Goal: Task Accomplishment & Management: Use online tool/utility

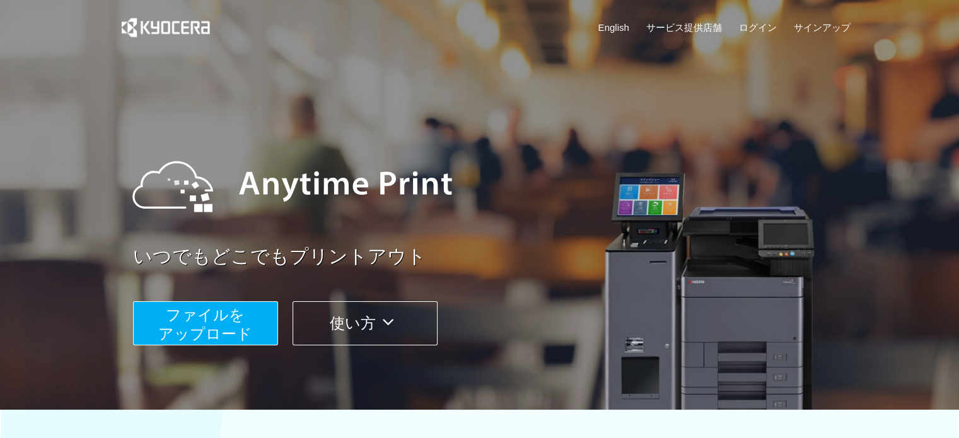
click at [200, 321] on span "ファイルを ​​アップロード" at bounding box center [205, 324] width 94 height 36
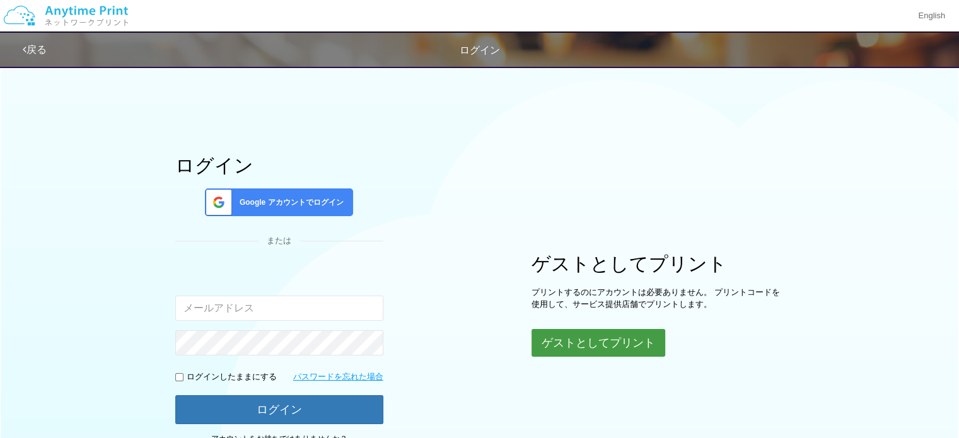
click at [555, 336] on button "ゲストとしてプリント" at bounding box center [598, 343] width 134 height 28
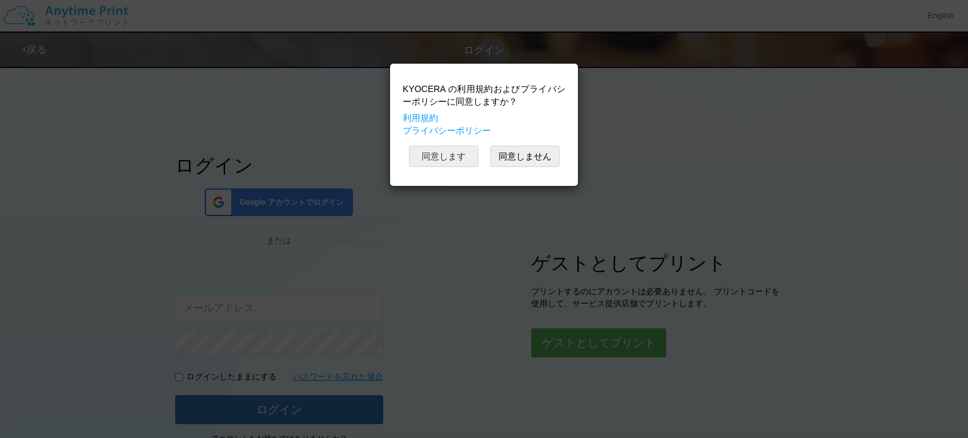
click at [458, 159] on button "同意します" at bounding box center [443, 156] width 69 height 21
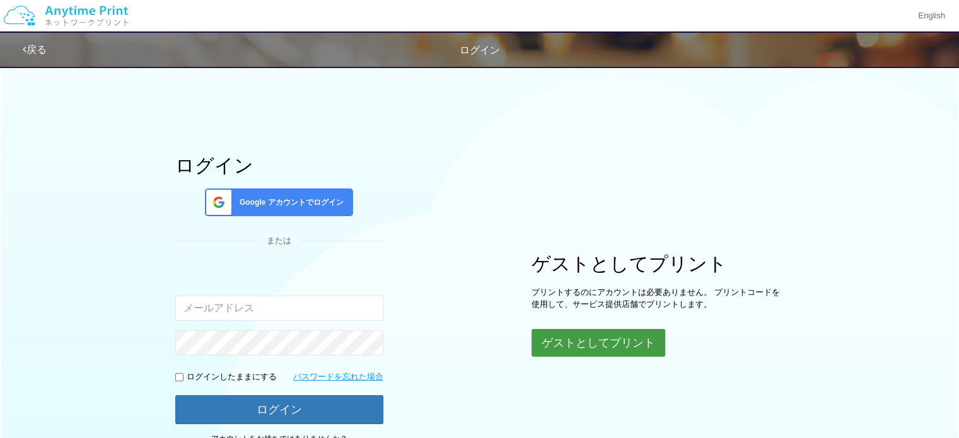
click at [551, 352] on button "ゲストとしてプリント" at bounding box center [598, 343] width 134 height 28
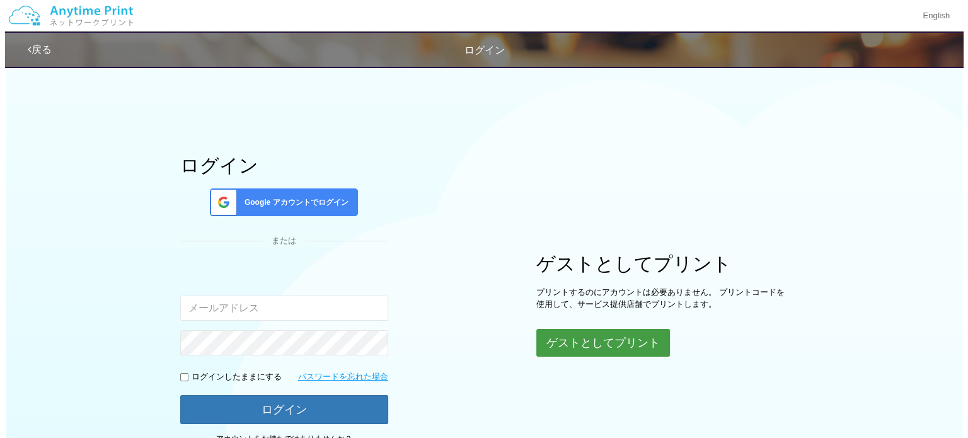
scroll to position [107, 0]
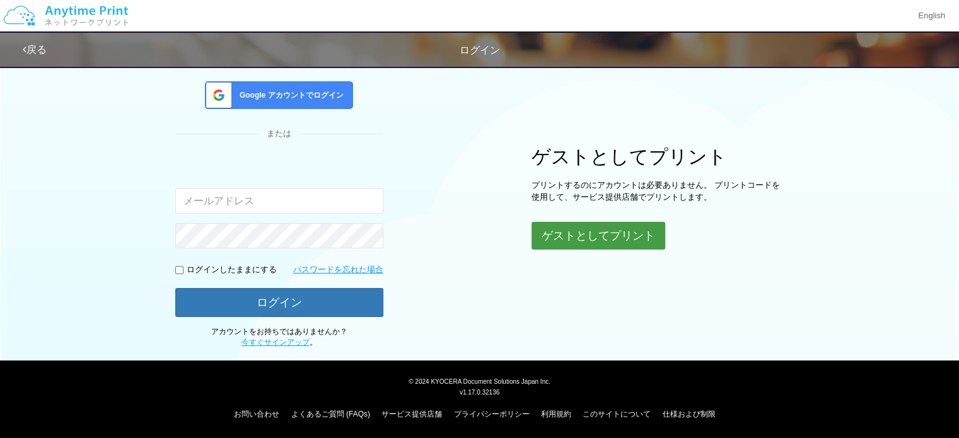
click at [550, 247] on button "ゲストとしてプリント" at bounding box center [598, 236] width 134 height 28
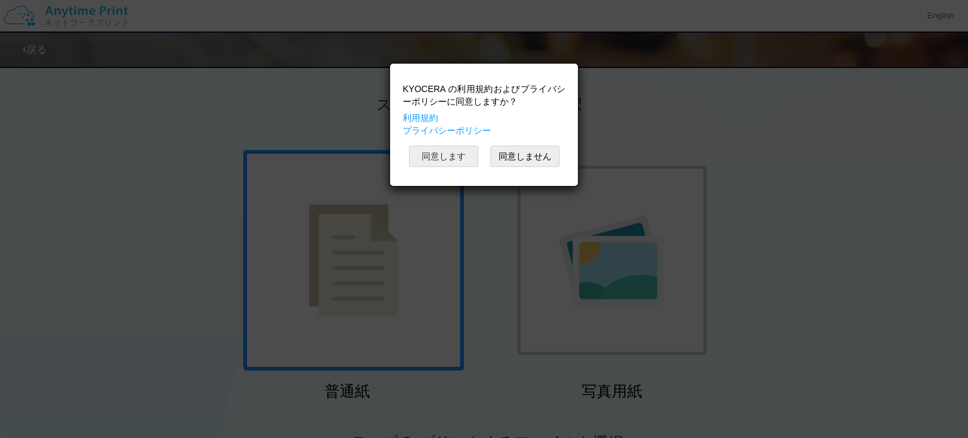
click at [458, 146] on button "同意します" at bounding box center [443, 156] width 69 height 21
click at [469, 153] on button "同意します" at bounding box center [443, 156] width 69 height 21
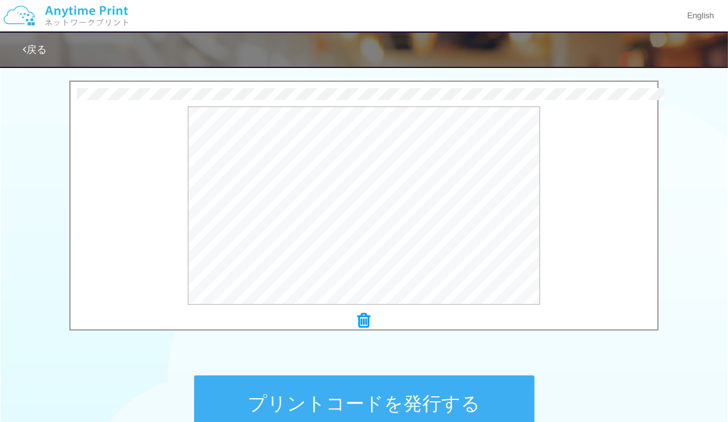
scroll to position [489, 0]
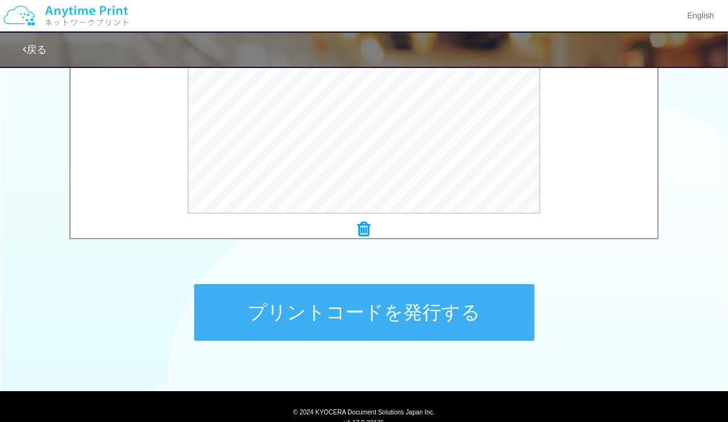
click at [305, 326] on button "プリントコードを発行する" at bounding box center [364, 312] width 340 height 57
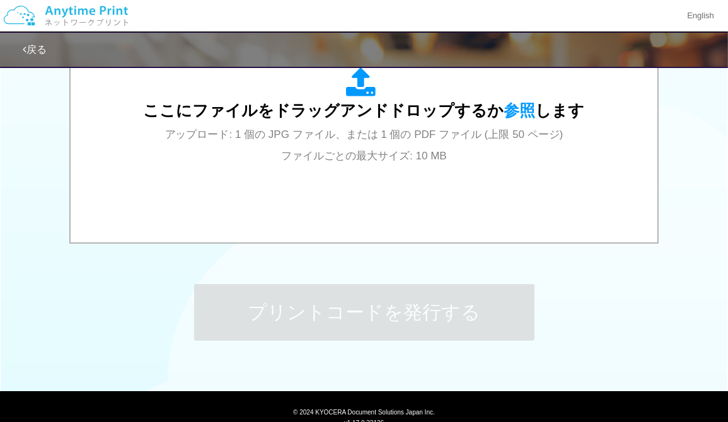
scroll to position [0, 0]
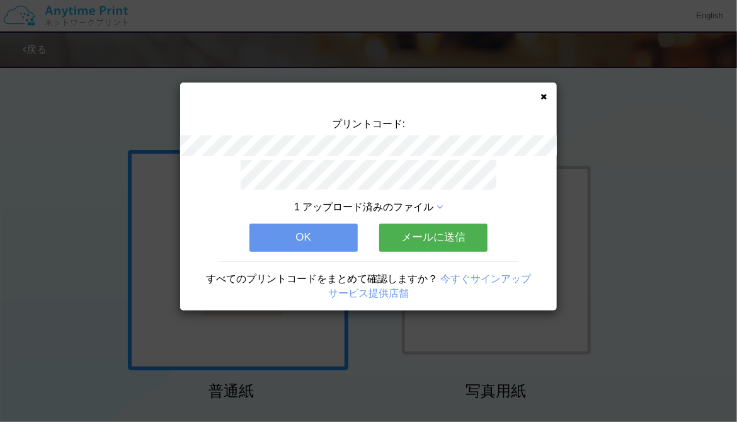
click at [292, 244] on button "OK" at bounding box center [304, 238] width 108 height 28
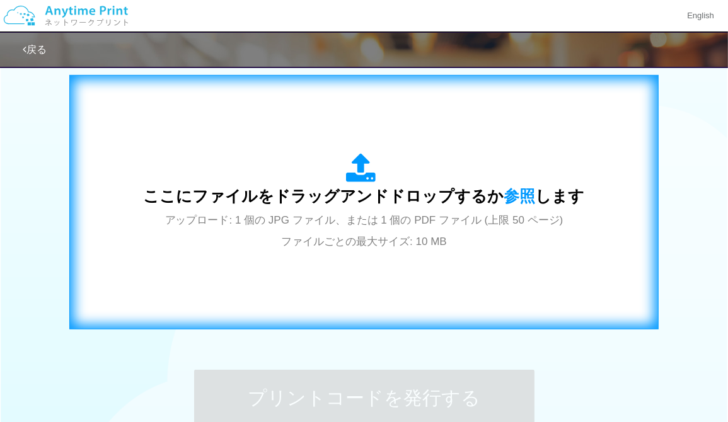
scroll to position [406, 0]
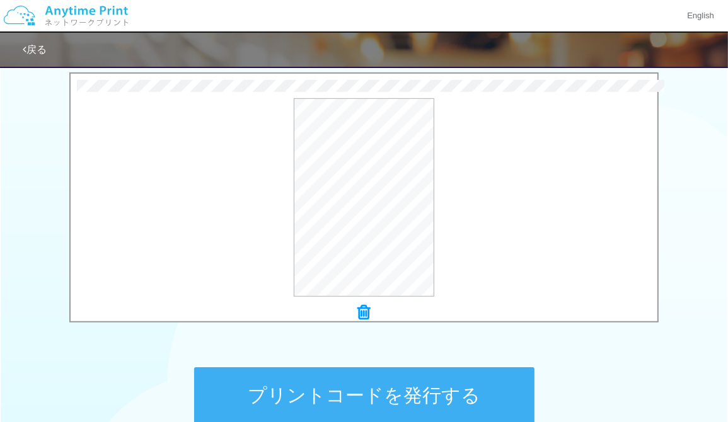
click at [232, 403] on button "プリントコードを発行する" at bounding box center [364, 395] width 340 height 57
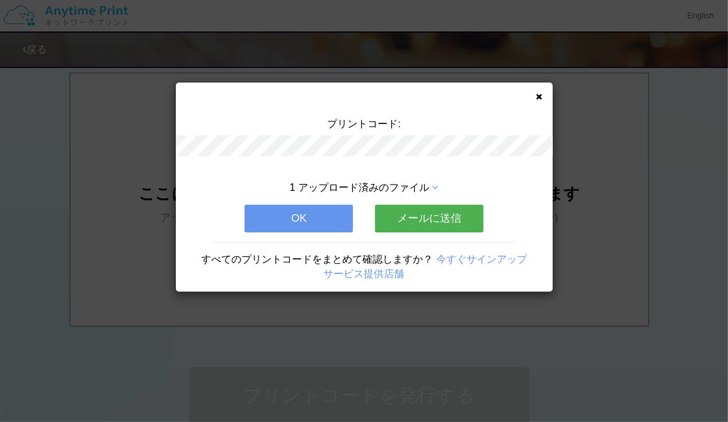
scroll to position [0, 0]
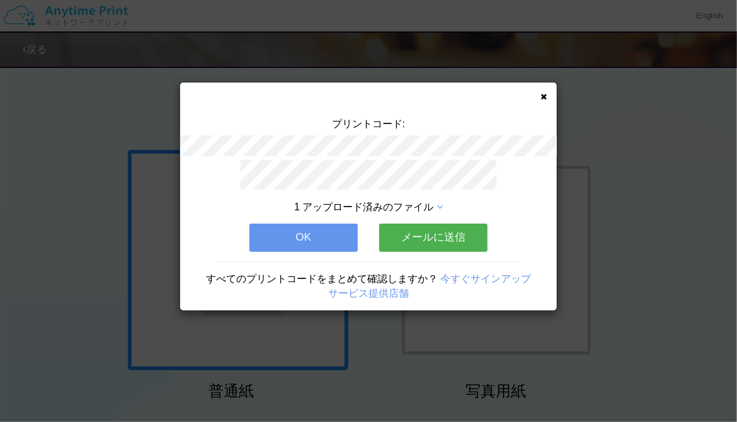
click at [543, 100] on icon at bounding box center [544, 97] width 6 height 8
